Goal: Information Seeking & Learning: Learn about a topic

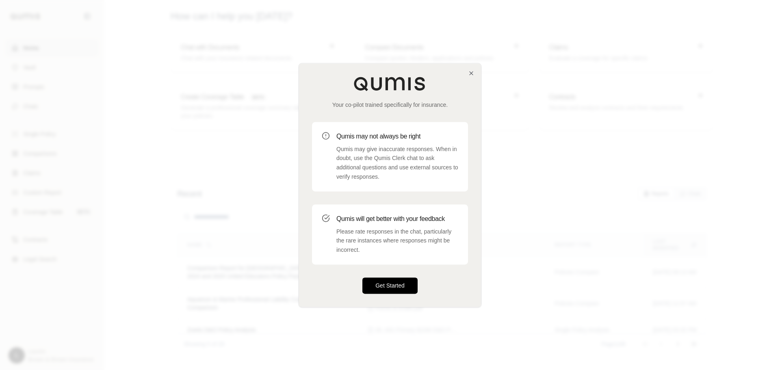
click at [387, 286] on button "Get Started" at bounding box center [390, 286] width 55 height 16
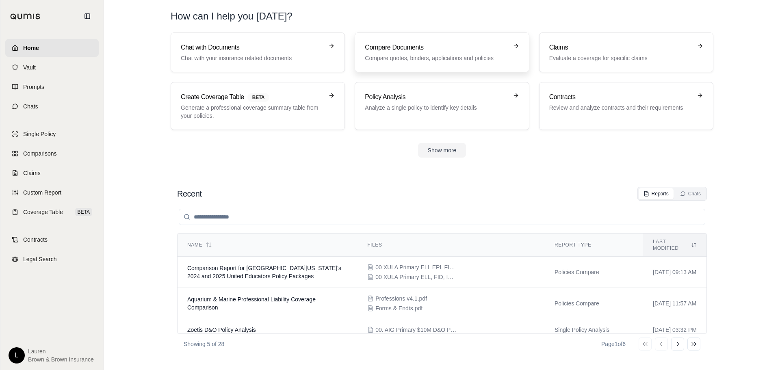
click at [391, 57] on p "Compare quotes, binders, applications and policies" at bounding box center [436, 58] width 143 height 8
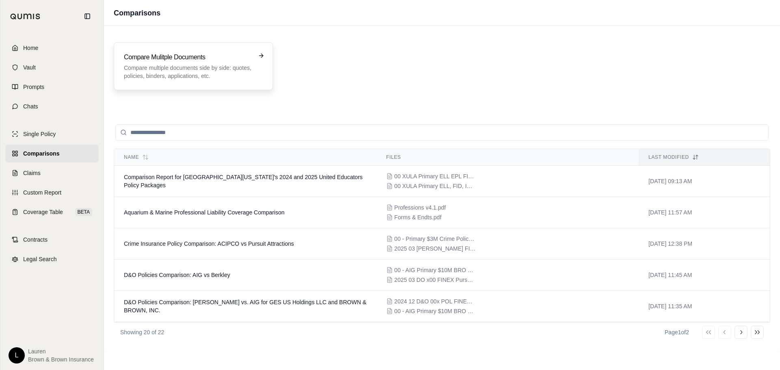
click at [170, 60] on h3 "Compare Mulitple Documents" at bounding box center [188, 57] width 128 height 10
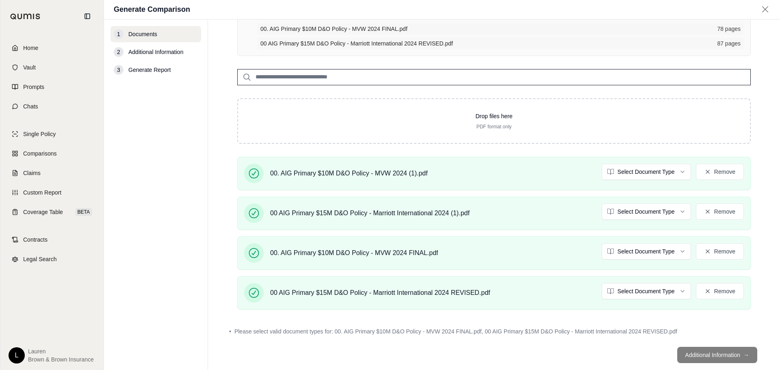
scroll to position [122, 0]
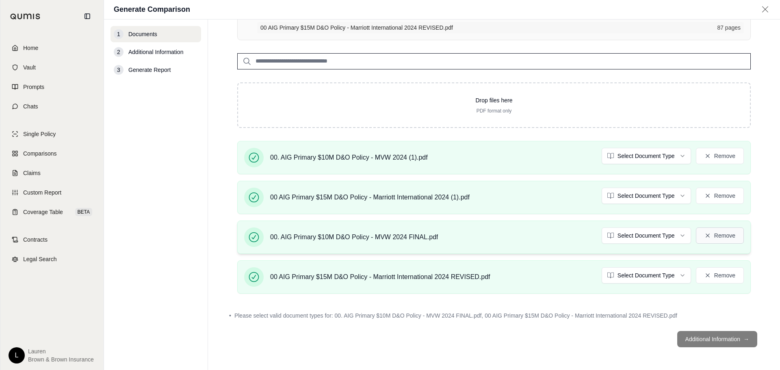
click at [718, 235] on button "Remove" at bounding box center [720, 236] width 48 height 16
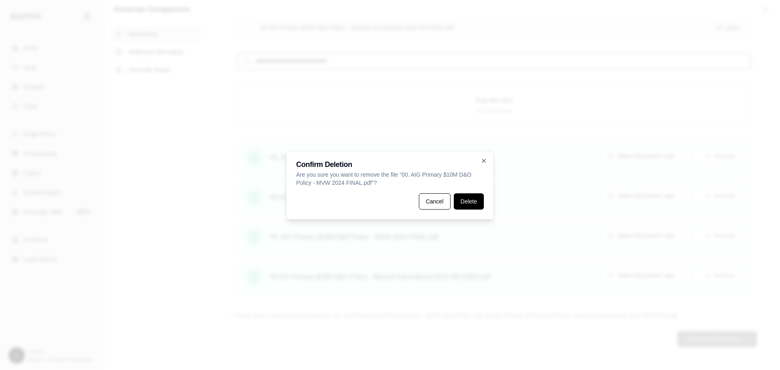
click at [464, 206] on button "Delete" at bounding box center [469, 201] width 30 height 16
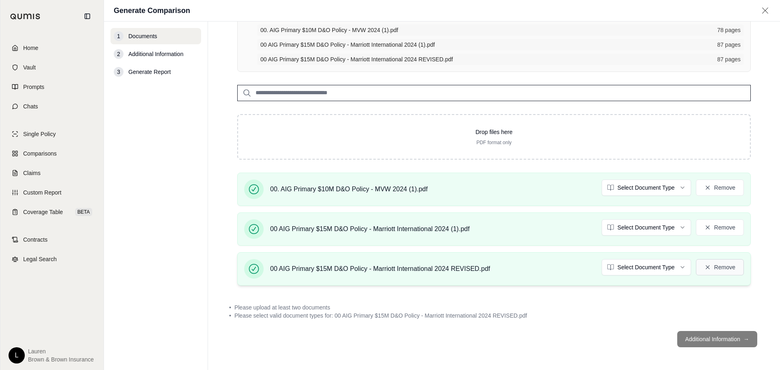
click at [725, 269] on button "Remove" at bounding box center [720, 267] width 48 height 16
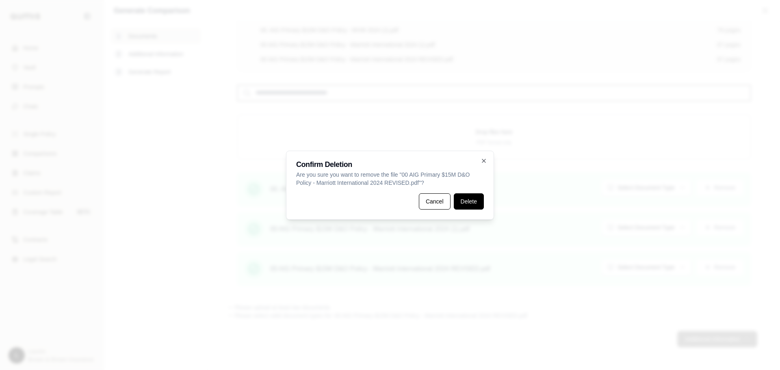
click at [471, 208] on button "Delete" at bounding box center [469, 201] width 30 height 16
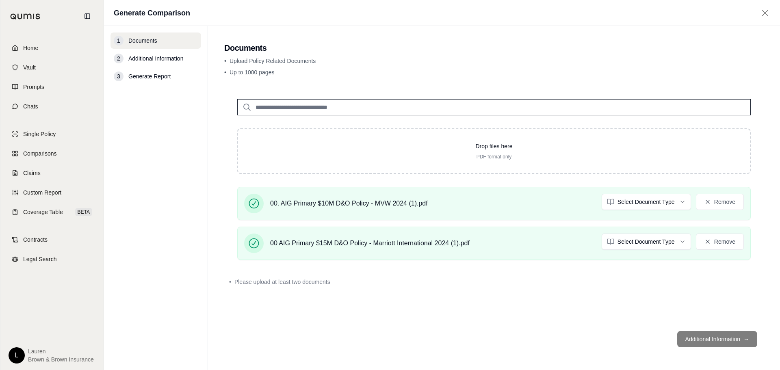
scroll to position [0, 0]
click at [651, 199] on html "Home Vault Prompts Chats Single Policy Comparisons Claims Custom Report Coverag…" at bounding box center [390, 185] width 780 height 370
click at [651, 241] on html "Home Vault Prompts Chats Single Policy Comparisons Claims Custom Report Coverag…" at bounding box center [390, 185] width 780 height 370
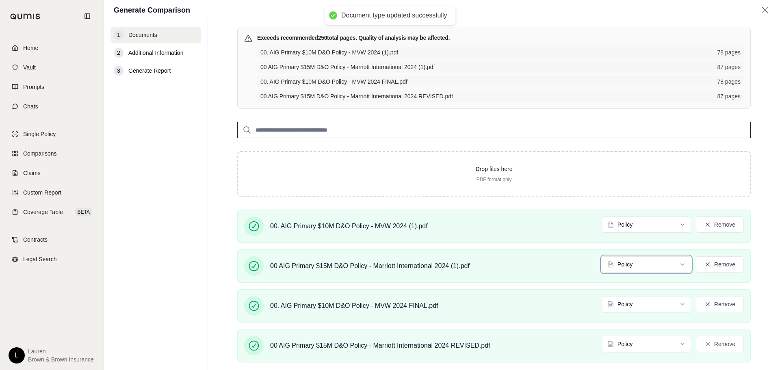
scroll to position [98, 0]
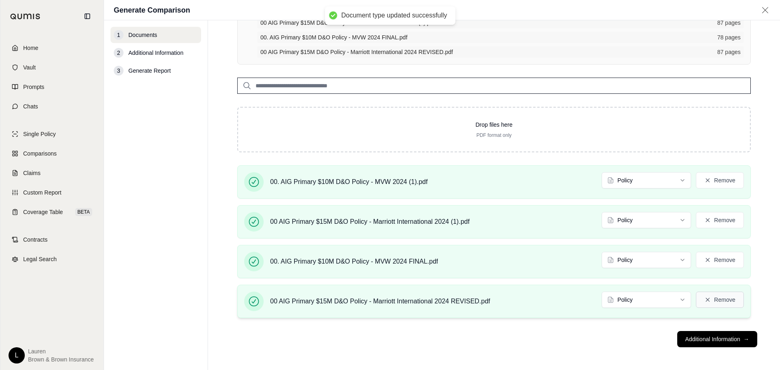
click at [708, 298] on button "Remove" at bounding box center [720, 300] width 48 height 16
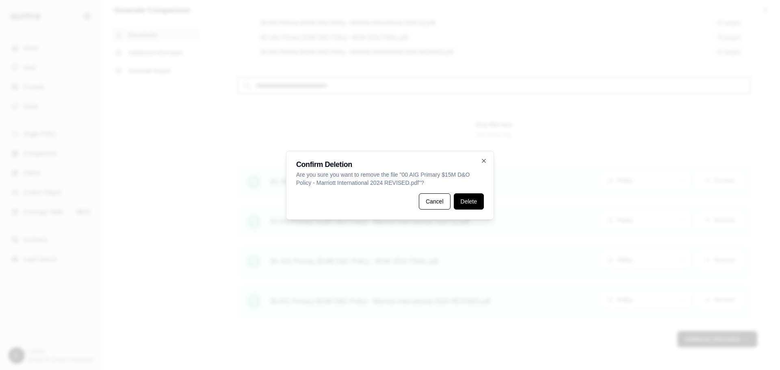
click at [478, 204] on button "Delete" at bounding box center [469, 201] width 30 height 16
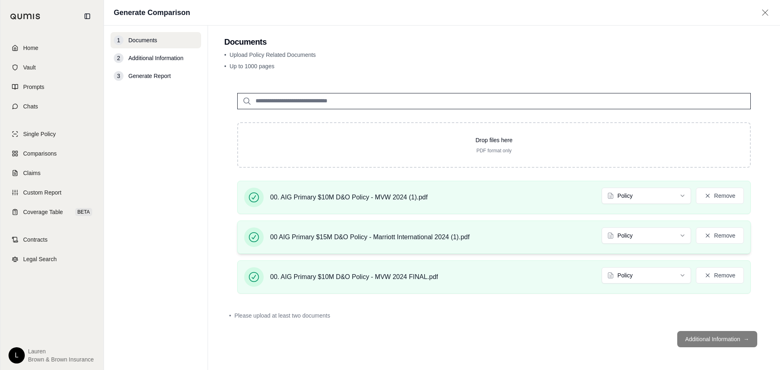
scroll to position [6, 0]
click at [719, 267] on button "Remove" at bounding box center [720, 275] width 48 height 16
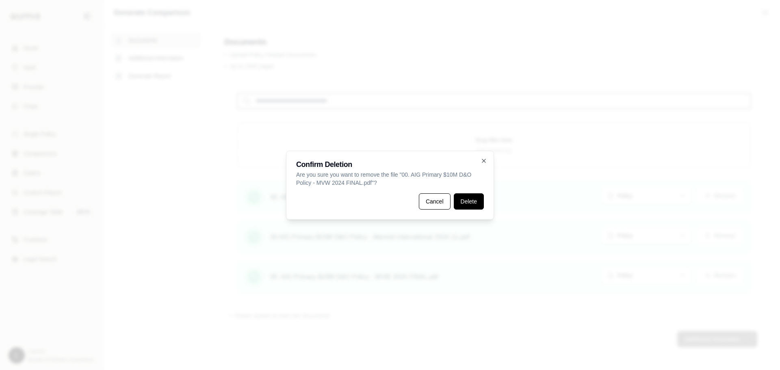
click at [472, 199] on button "Delete" at bounding box center [469, 201] width 30 height 16
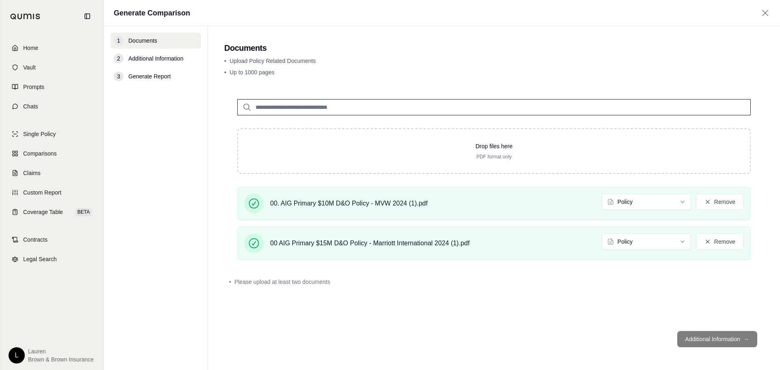
click at [179, 199] on nav "1 Documents 2 Additional Information 3 Generate Report" at bounding box center [156, 198] width 104 height 344
click at [709, 292] on div "Drop files here PDF format only 00. AIG Primary $10M D&O Policy - MVW 2024 (1).…" at bounding box center [494, 205] width 540 height 239
click at [704, 344] on footer "Additional Information →" at bounding box center [494, 339] width 540 height 29
click at [474, 209] on div "00. AIG Primary $10M D&O Policy - MVW 2024 (1).pdf Policy Remove" at bounding box center [494, 204] width 500 height 20
click at [714, 204] on button "Remove" at bounding box center [720, 202] width 48 height 16
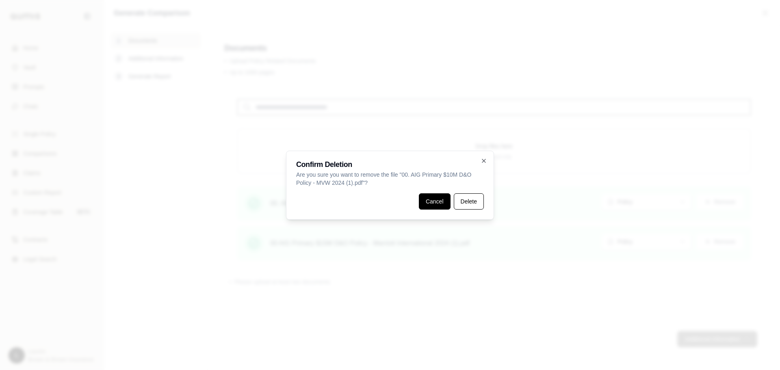
click at [450, 204] on button "Cancel" at bounding box center [435, 201] width 32 height 16
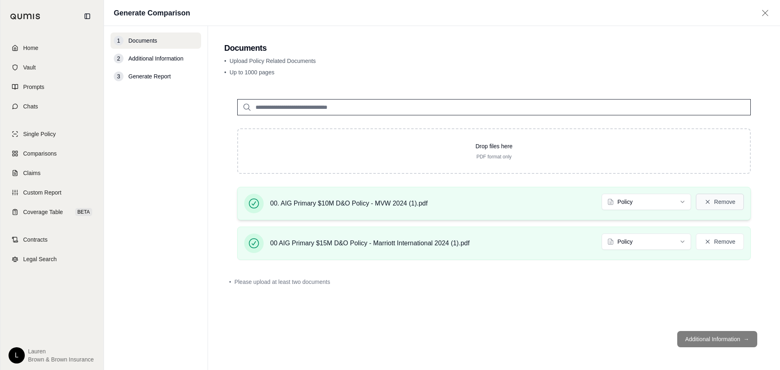
click at [728, 202] on button "Remove" at bounding box center [720, 202] width 48 height 16
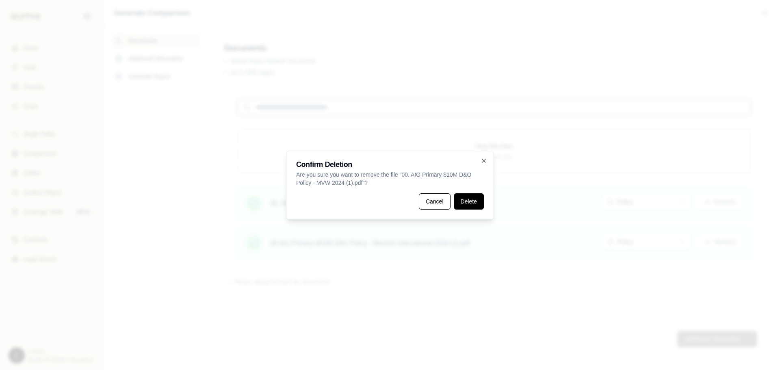
click at [458, 197] on button "Delete" at bounding box center [469, 201] width 30 height 16
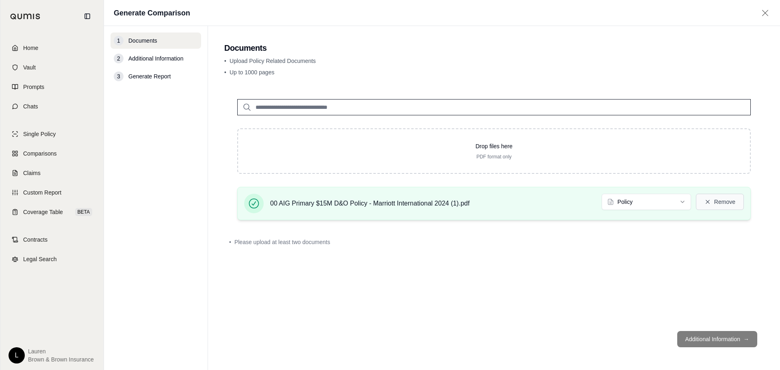
click at [727, 199] on button "Remove" at bounding box center [720, 202] width 48 height 16
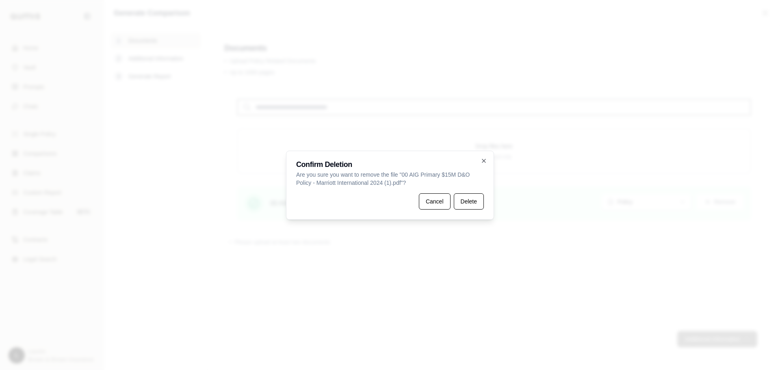
click at [484, 197] on div "Confirm Deletion Are you sure you want to remove the file " 00 AIG Primary $15M…" at bounding box center [390, 185] width 208 height 69
click at [468, 204] on button "Delete" at bounding box center [469, 201] width 30 height 16
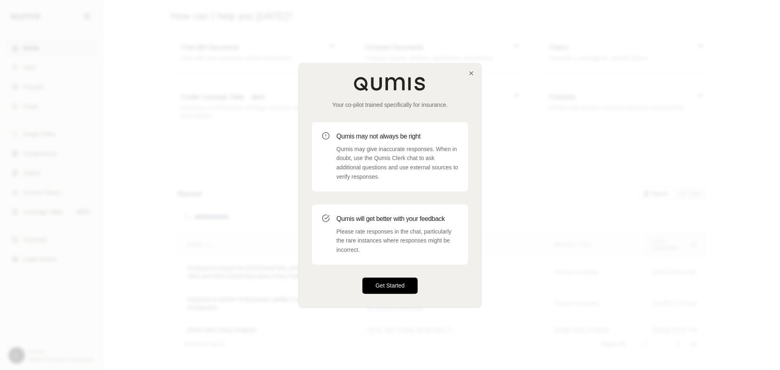
click at [385, 283] on button "Get Started" at bounding box center [390, 286] width 55 height 16
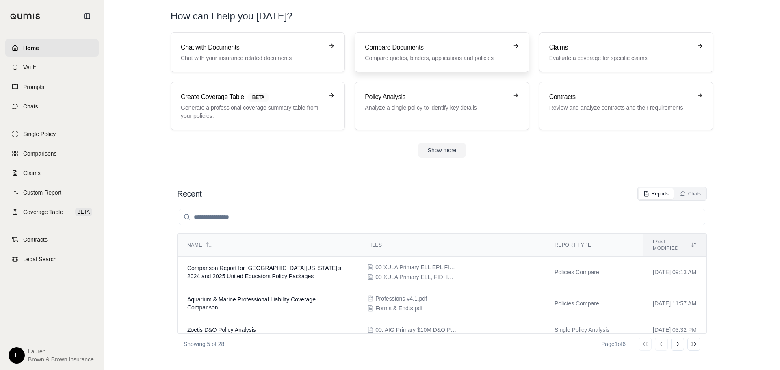
click at [424, 61] on p "Compare quotes, binders, applications and policies" at bounding box center [436, 58] width 143 height 8
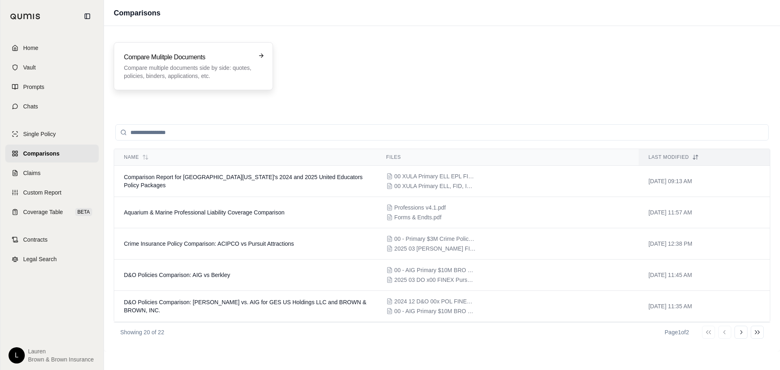
click at [178, 88] on div "Compare Mulitple Documents Compare multiple documents side by side: quotes, pol…" at bounding box center [193, 66] width 159 height 48
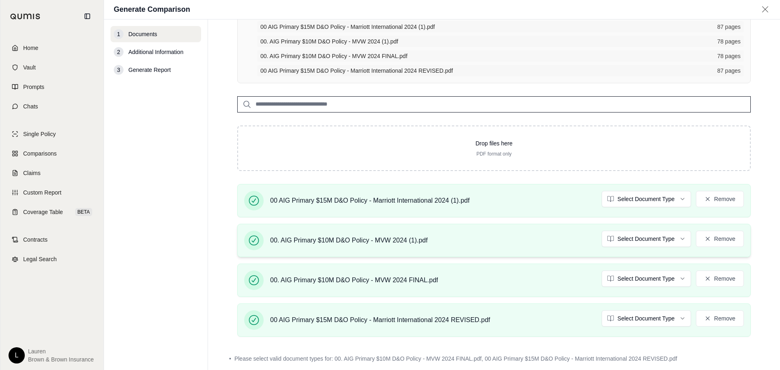
scroll to position [122, 0]
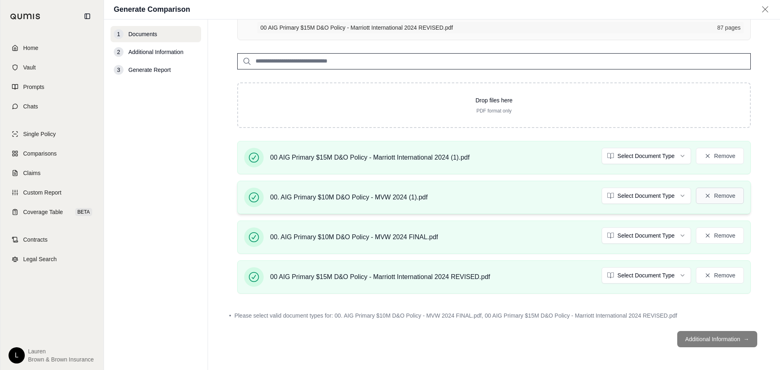
click at [733, 198] on button "Remove" at bounding box center [720, 196] width 48 height 16
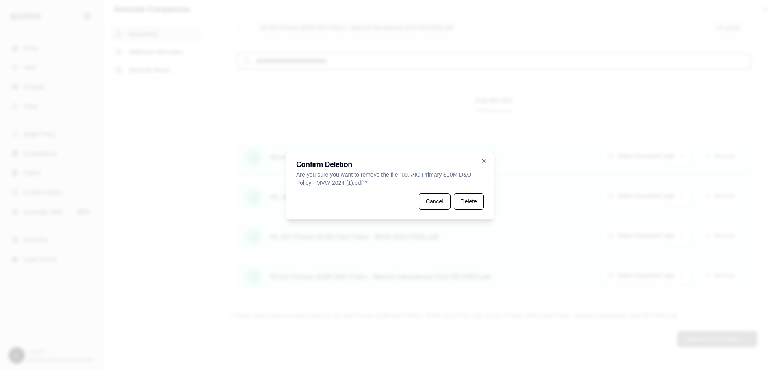
drag, startPoint x: 459, startPoint y: 203, endPoint x: 485, endPoint y: 199, distance: 26.8
click at [459, 203] on button "Delete" at bounding box center [469, 201] width 30 height 16
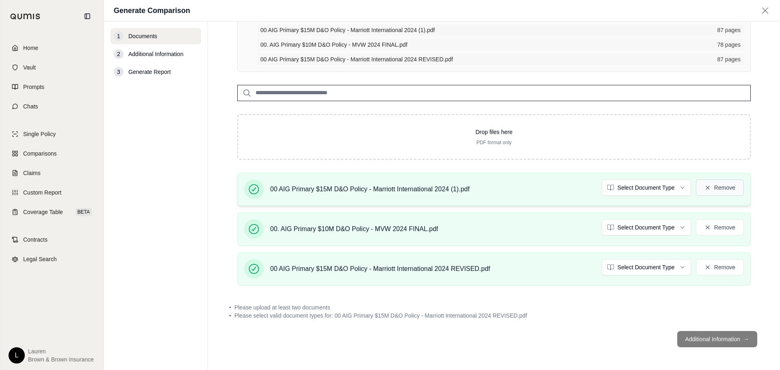
click at [714, 191] on button "Remove" at bounding box center [720, 188] width 48 height 16
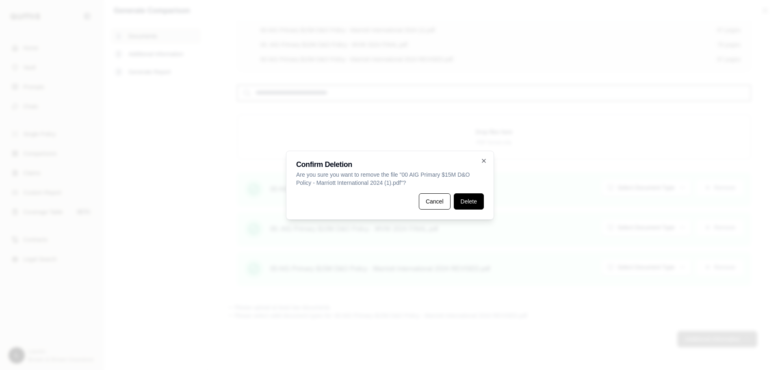
click at [457, 201] on button "Delete" at bounding box center [469, 201] width 30 height 16
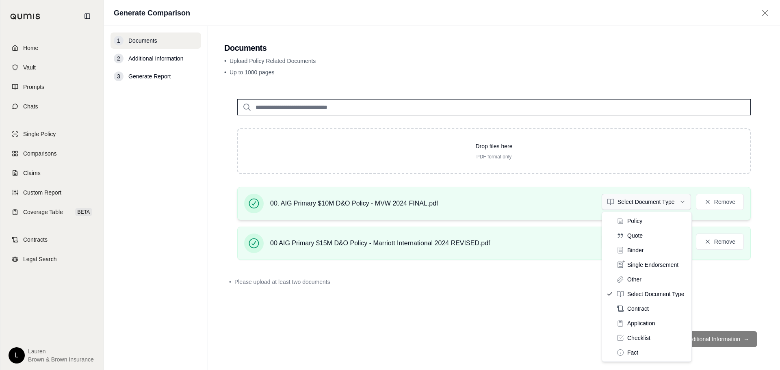
click at [670, 203] on html "Home Vault Prompts Chats Single Policy Comparisons Claims Custom Report Coverag…" at bounding box center [390, 185] width 780 height 370
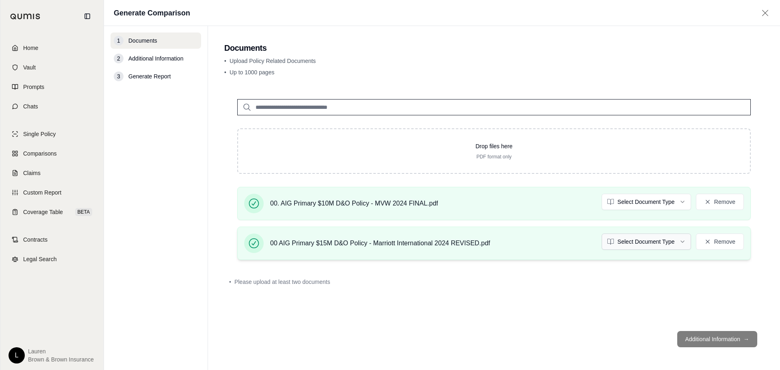
click at [659, 244] on html "Home Vault Prompts Chats Single Policy Comparisons Claims Custom Report Coverag…" at bounding box center [390, 185] width 780 height 370
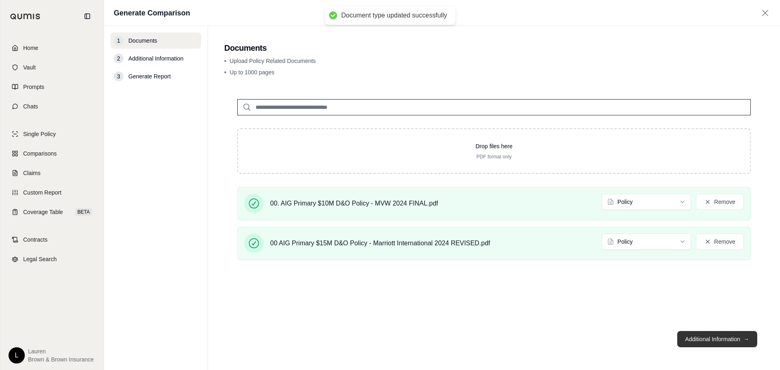
click at [710, 339] on button "Additional Information →" at bounding box center [718, 339] width 80 height 16
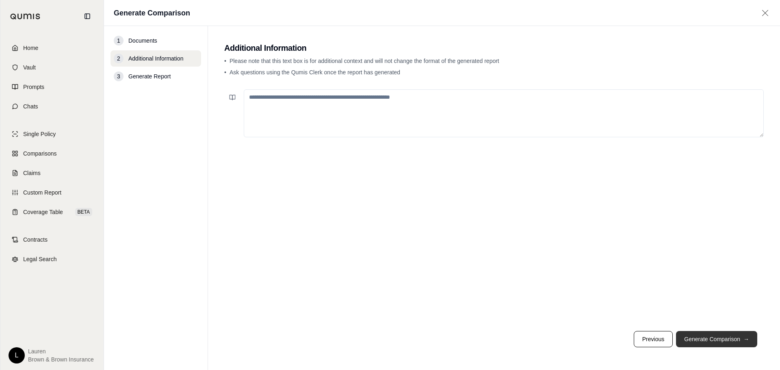
click at [691, 337] on button "Generate Comparison →" at bounding box center [716, 339] width 81 height 16
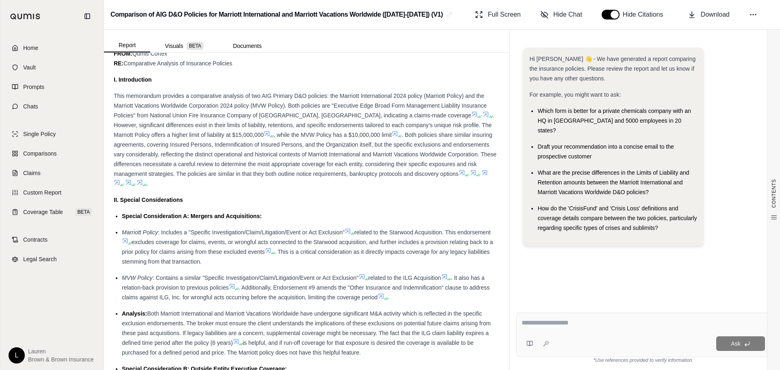
scroll to position [569, 0]
click at [624, 345] on div "Ask" at bounding box center [659, 344] width 213 height 15
click at [617, 327] on textarea at bounding box center [643, 323] width 243 height 10
type textarea "**********"
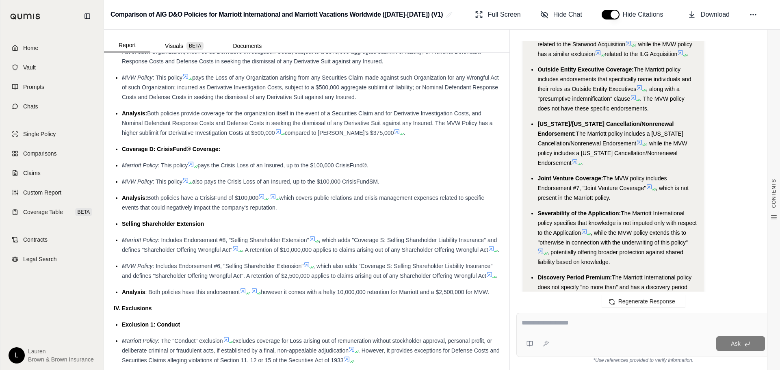
scroll to position [0, 0]
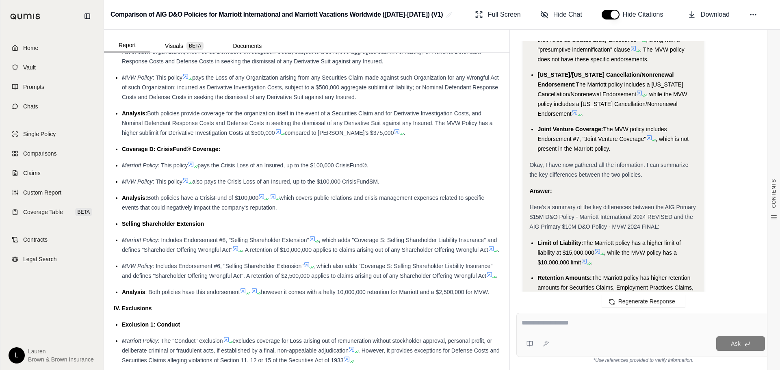
click at [557, 202] on div "Here's a summary of the key differences between the AIG Primary $15M D&O Policy…" at bounding box center [613, 216] width 167 height 29
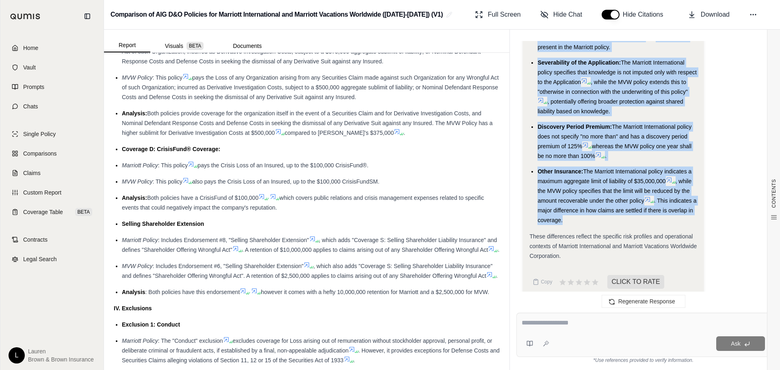
drag, startPoint x: 529, startPoint y: 193, endPoint x: 598, endPoint y: 213, distance: 71.0
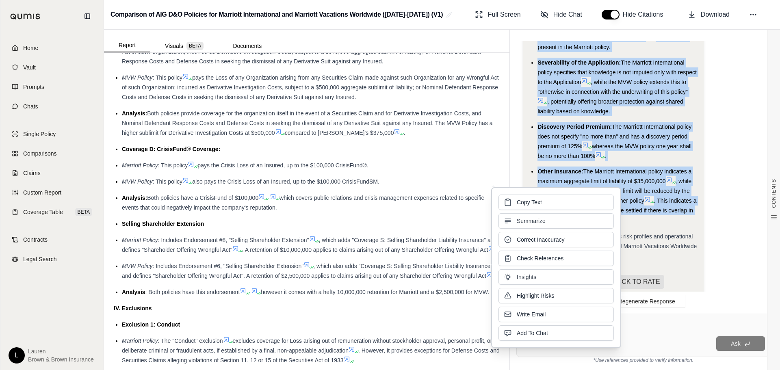
copy ul "Limit of Liability: The Marriott policy has a higher limit of liability at $15,…"
click at [382, 304] on div "IV. Exclusions" at bounding box center [307, 309] width 386 height 10
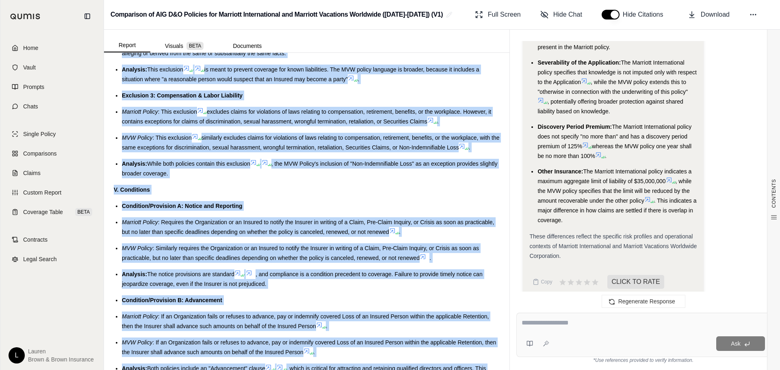
scroll to position [1807, 0]
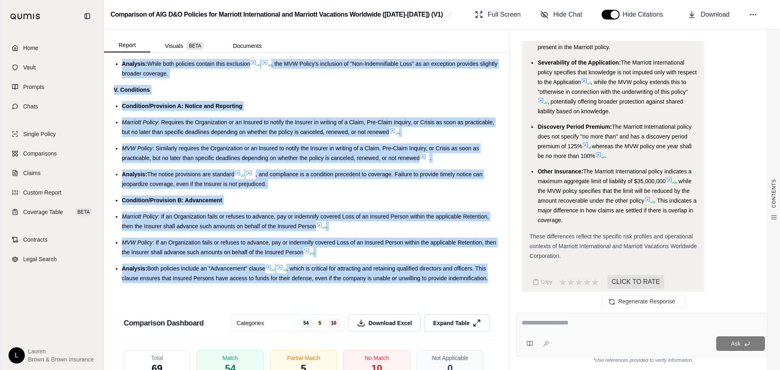
drag, startPoint x: 111, startPoint y: 221, endPoint x: 491, endPoint y: 278, distance: 383.6
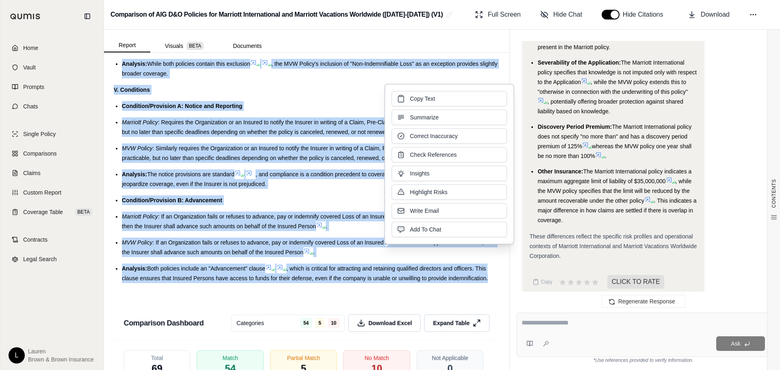
copy div "II. Special Considerations Special Consideration A: Mergers and Acquisitions: M…"
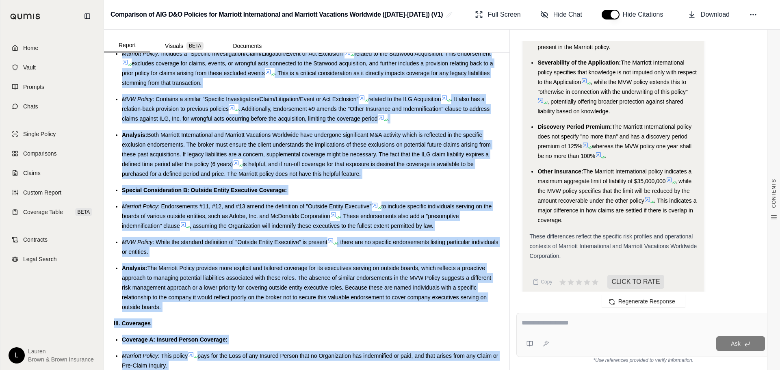
scroll to position [798, 0]
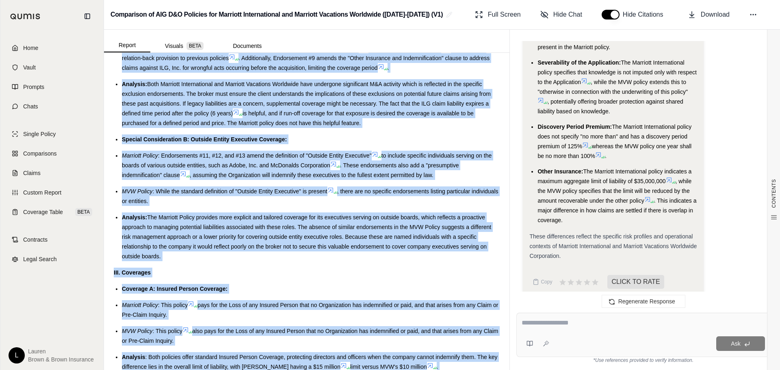
drag, startPoint x: 110, startPoint y: 162, endPoint x: 313, endPoint y: 241, distance: 217.4
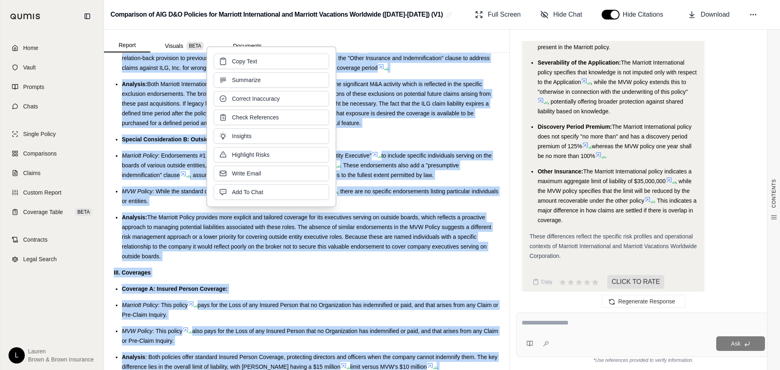
copy div "II. Special Considerations Special Consideration A: Mergers and Acquisitions: M…"
click at [267, 284] on div "Coverage A: Insured Person Coverage:" at bounding box center [311, 289] width 378 height 10
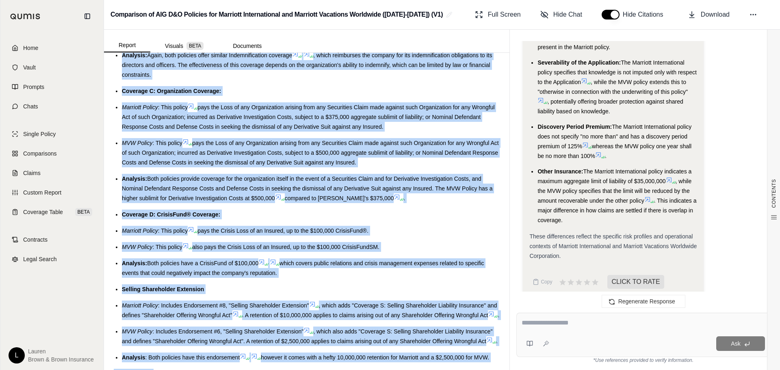
scroll to position [1280, 0]
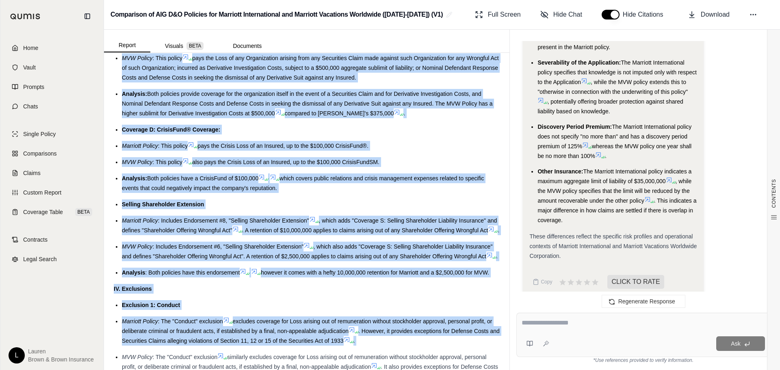
drag, startPoint x: 115, startPoint y: 254, endPoint x: 493, endPoint y: 272, distance: 378.9
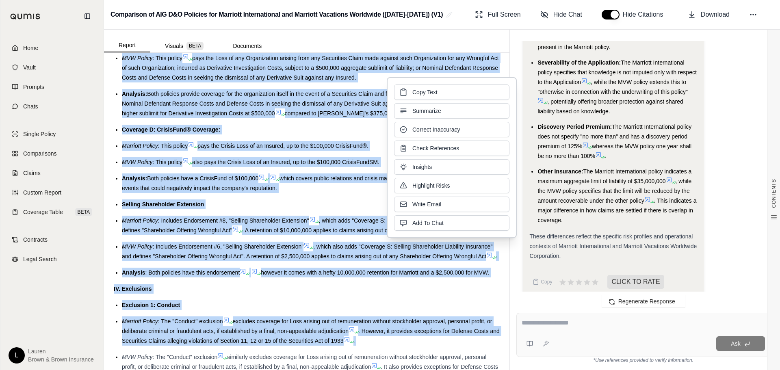
copy div "II. Coverages Coverage A: Insured Person Coverage: Marriott Policy : This polic…"
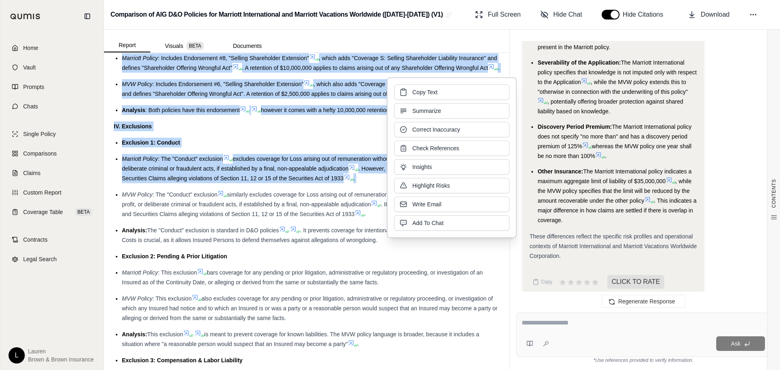
click at [241, 264] on ul "Exclusion 1: Conduct Marriott Policy : The "Conduct" exclusion excludes coverag…" at bounding box center [307, 291] width 386 height 306
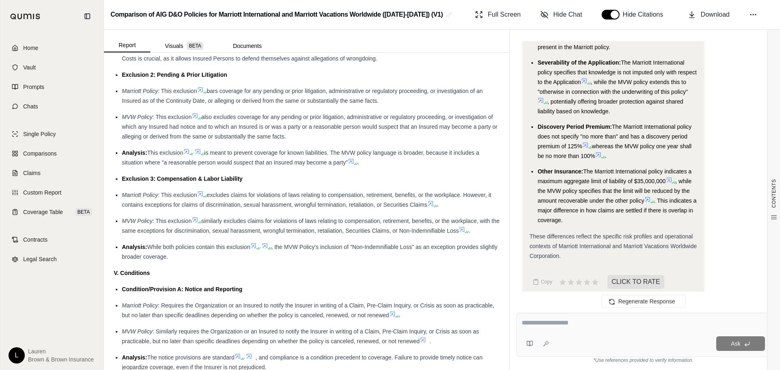
scroll to position [1605, 0]
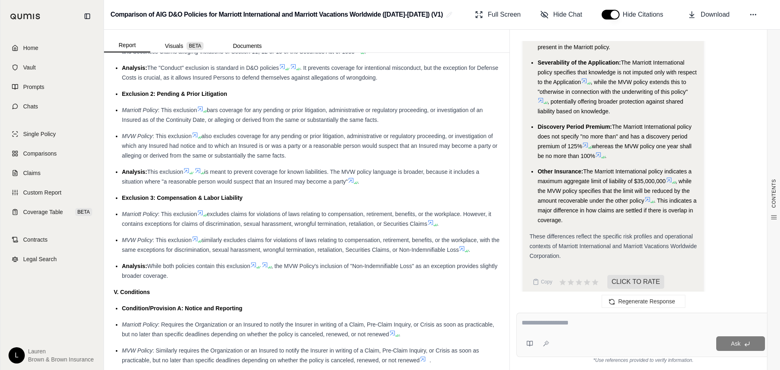
click at [197, 280] on div "Analysis: While both policies contain this exclusion , the MVW Policy's inclusi…" at bounding box center [311, 271] width 378 height 20
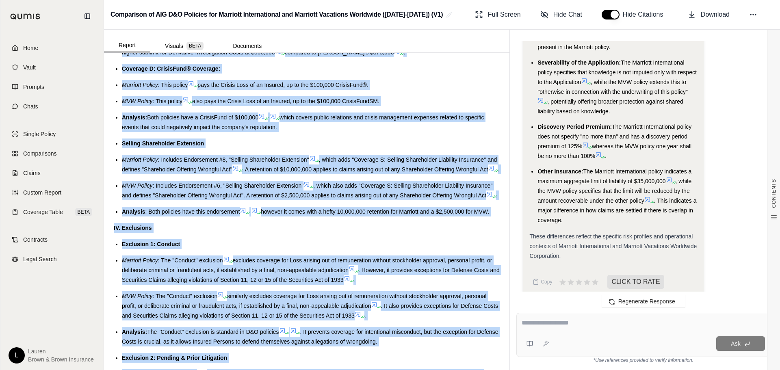
scroll to position [1275, 0]
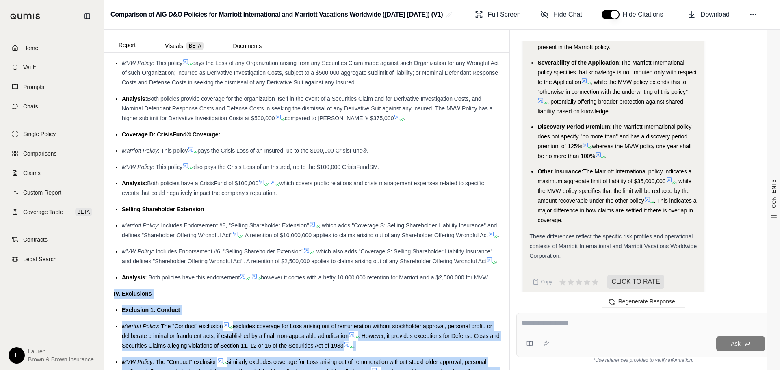
drag, startPoint x: 193, startPoint y: 276, endPoint x: 109, endPoint y: 295, distance: 86.3
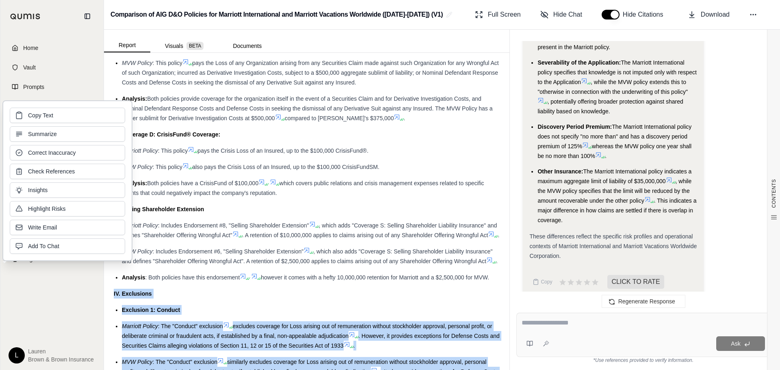
copy div "IV. Exclusions Exclusion 1: Conduct Marriott Policy : The "Conduct" exclusion e…"
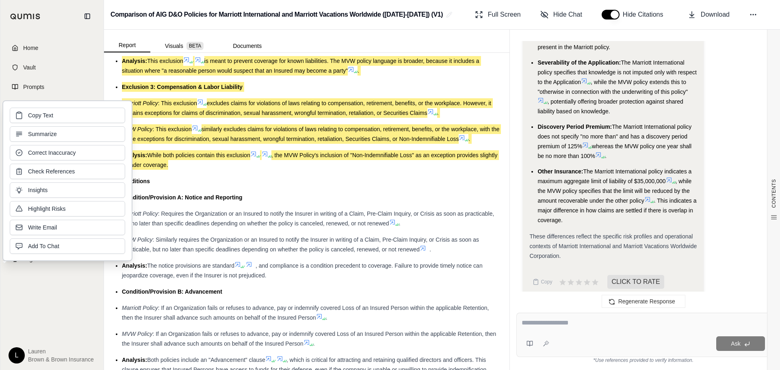
scroll to position [1722, 0]
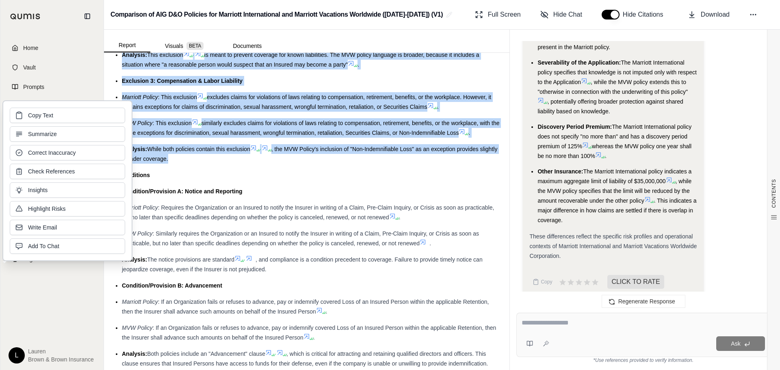
drag, startPoint x: 350, startPoint y: 210, endPoint x: 327, endPoint y: 204, distance: 23.9
click at [350, 209] on span ": Requires the Organization or an Insured to notify the Insurer in writing of a…" at bounding box center [308, 212] width 372 height 16
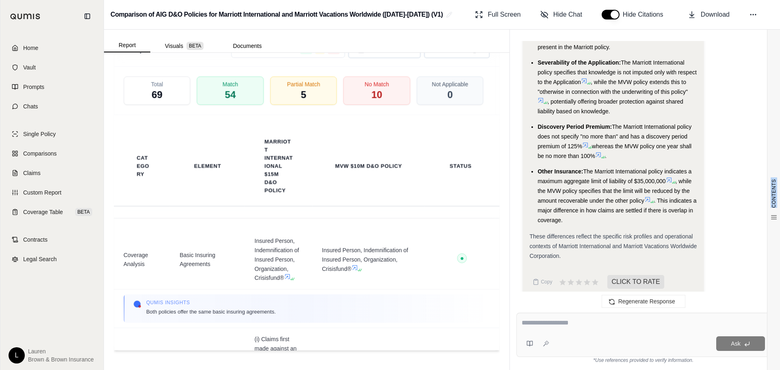
scroll to position [1789, 0]
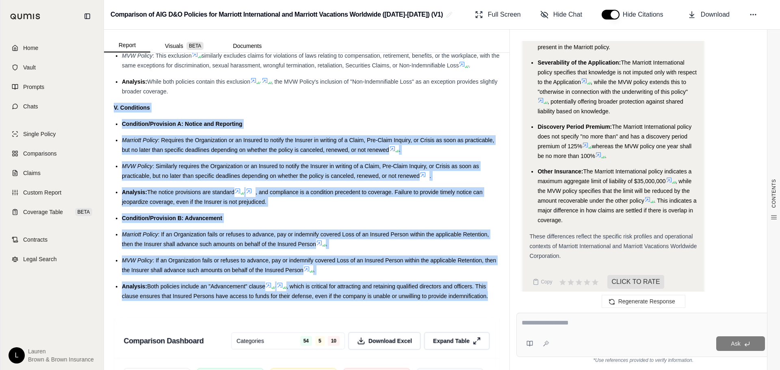
drag, startPoint x: 111, startPoint y: 176, endPoint x: 489, endPoint y: 297, distance: 396.9
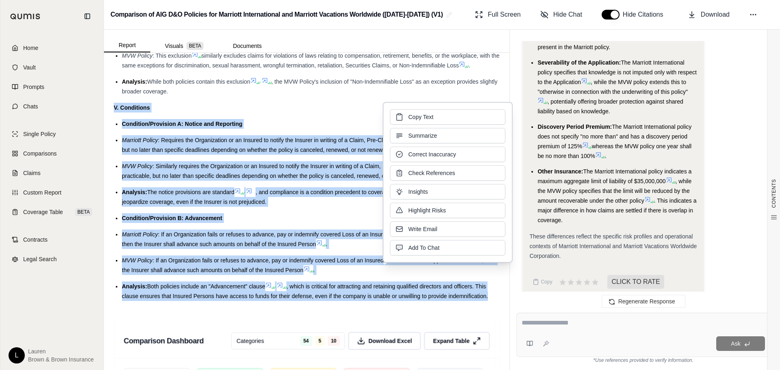
copy div "V. Conditions Condition/Provision A: Notice and Reporting Marriott Policy : Req…"
